Goal: Find contact information: Find contact information

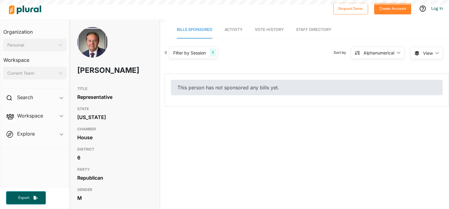
select select "English"
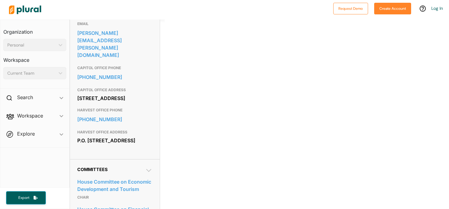
scroll to position [210, 0]
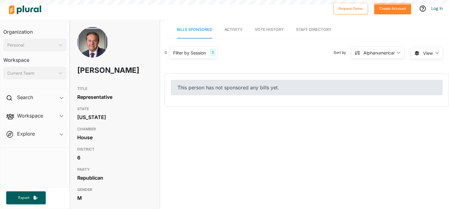
select select "English"
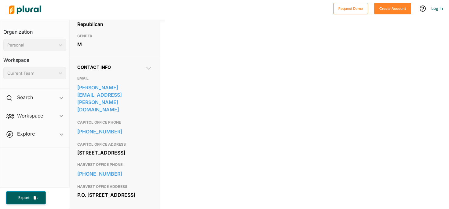
scroll to position [154, 0]
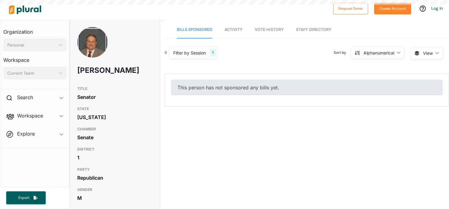
select select "English"
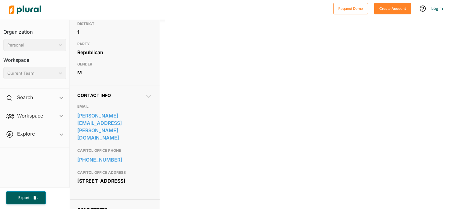
scroll to position [124, 0]
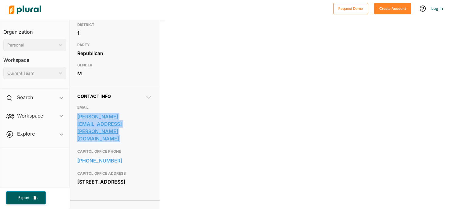
drag, startPoint x: 138, startPoint y: 123, endPoint x: 77, endPoint y: 117, distance: 61.1
click at [77, 117] on div "EMAIL [PERSON_NAME][EMAIL_ADDRESS][PERSON_NAME][DOMAIN_NAME] CAPITOL OFFICE PHO…" at bounding box center [114, 146] width 75 height 94
copy link "[PERSON_NAME][EMAIL_ADDRESS][PERSON_NAME][DOMAIN_NAME]"
